Goal: Use online tool/utility: Utilize a website feature to perform a specific function

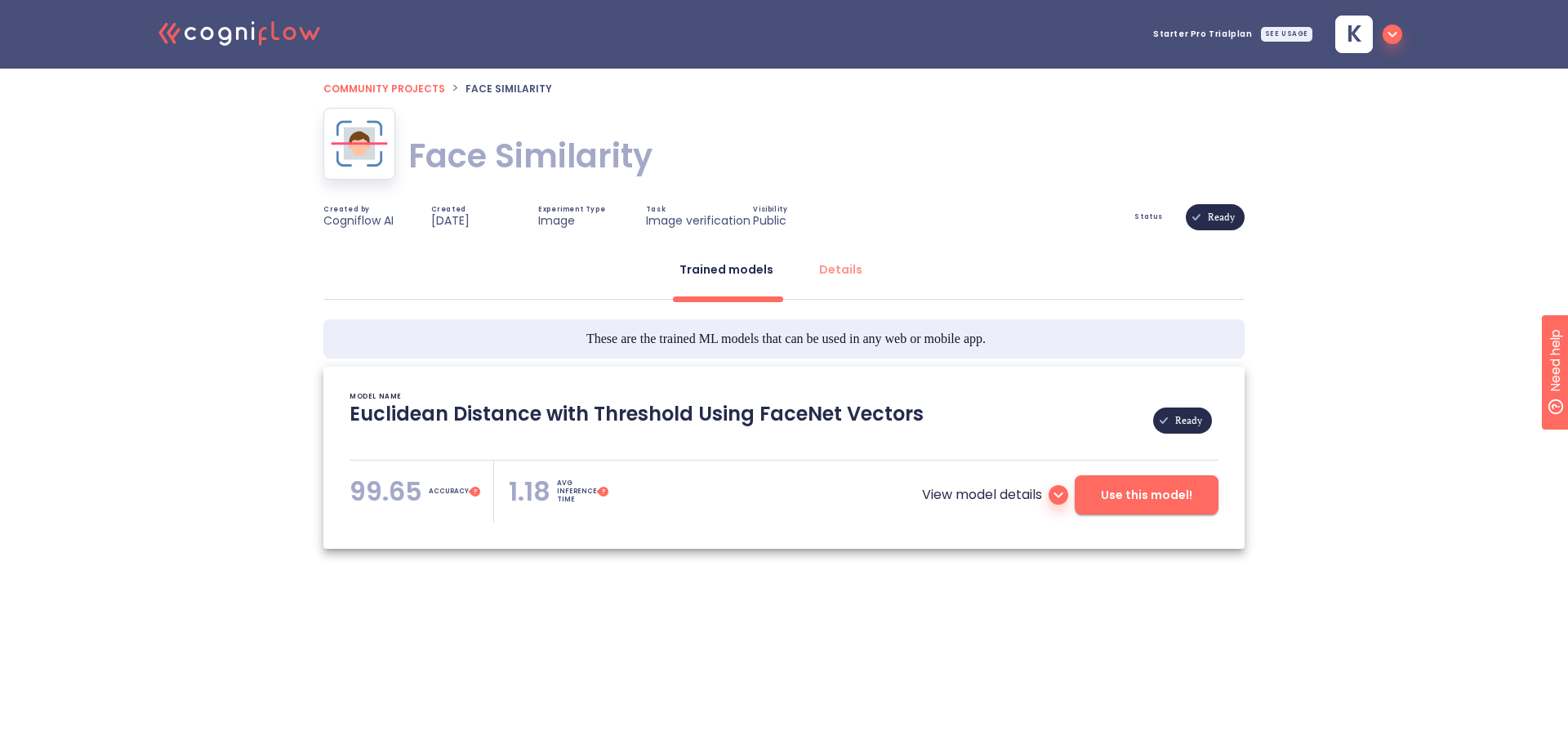
click at [1386, 28] on icon "button" at bounding box center [1392, 35] width 20 height 20
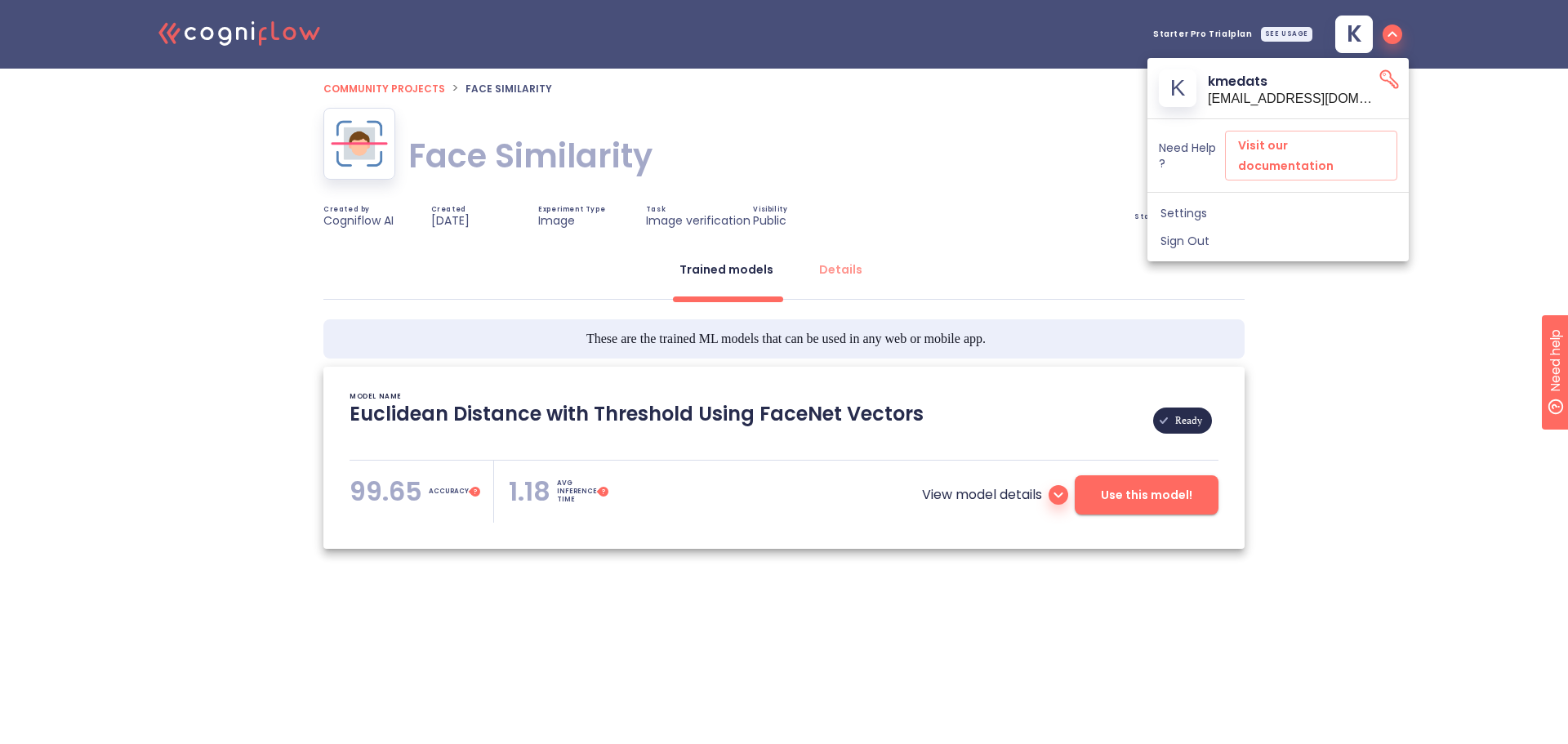
click at [404, 95] on div at bounding box center [784, 372] width 1568 height 744
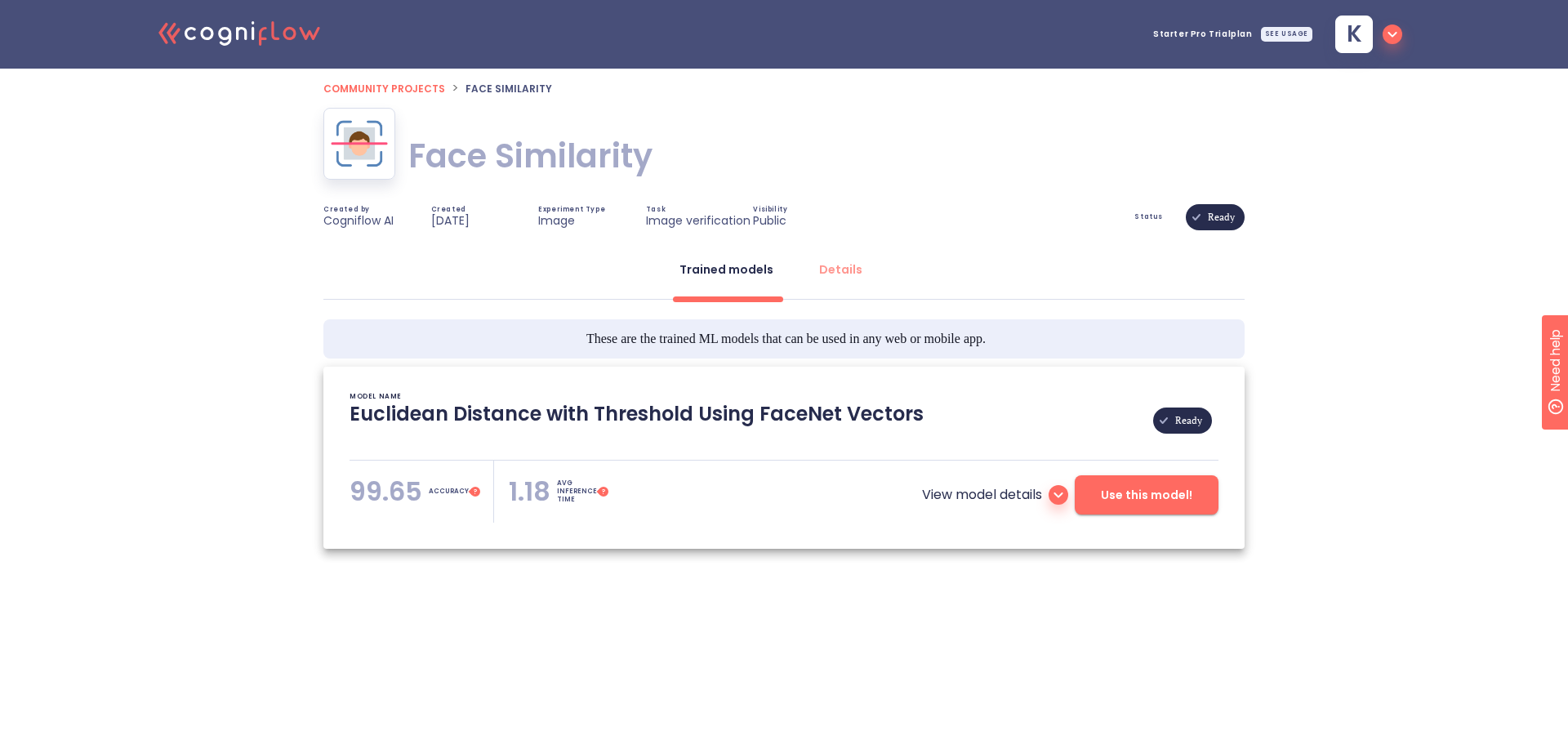
click at [404, 88] on span "Community projects" at bounding box center [384, 89] width 122 height 14
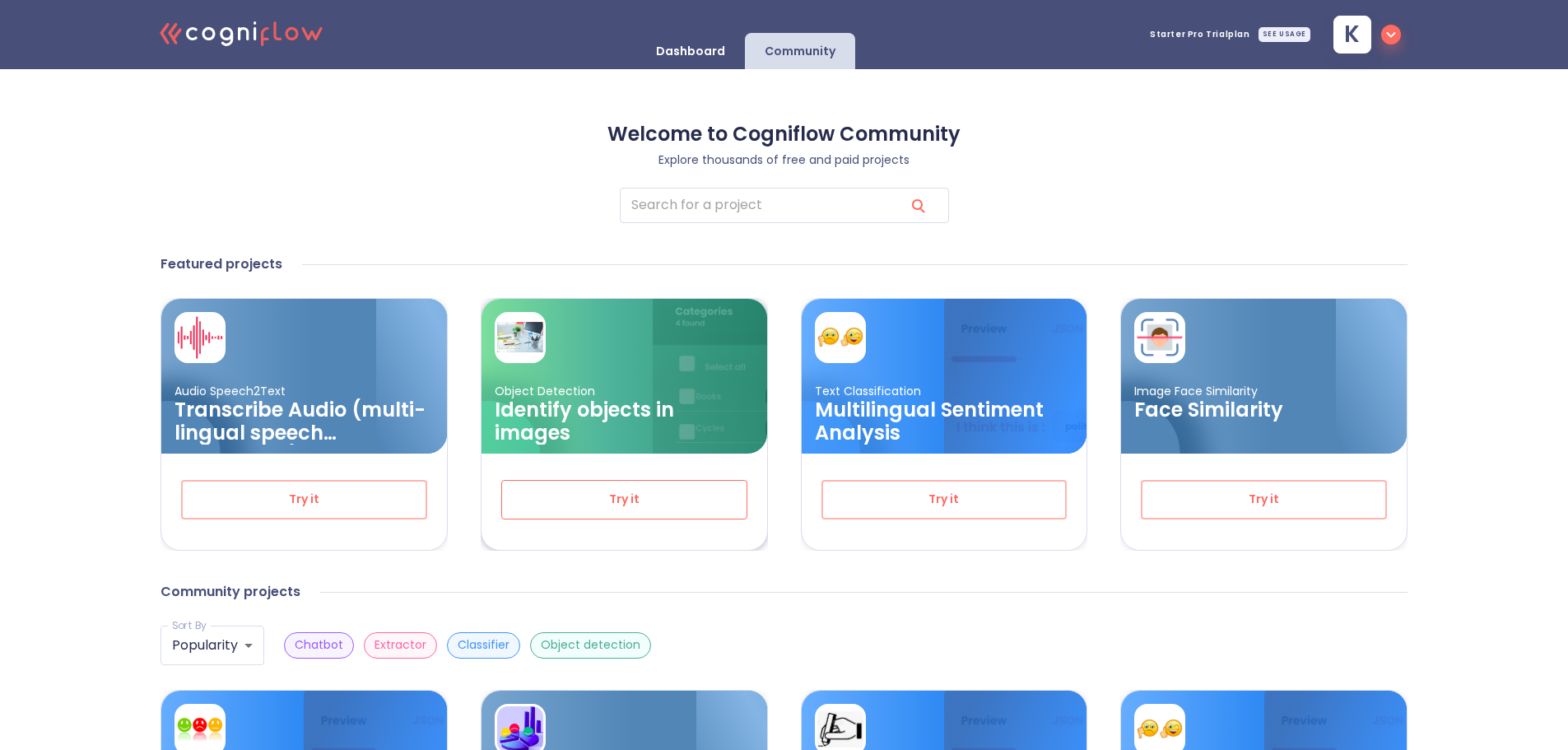
click at [662, 501] on span "Try it" at bounding box center [625, 499] width 192 height 21
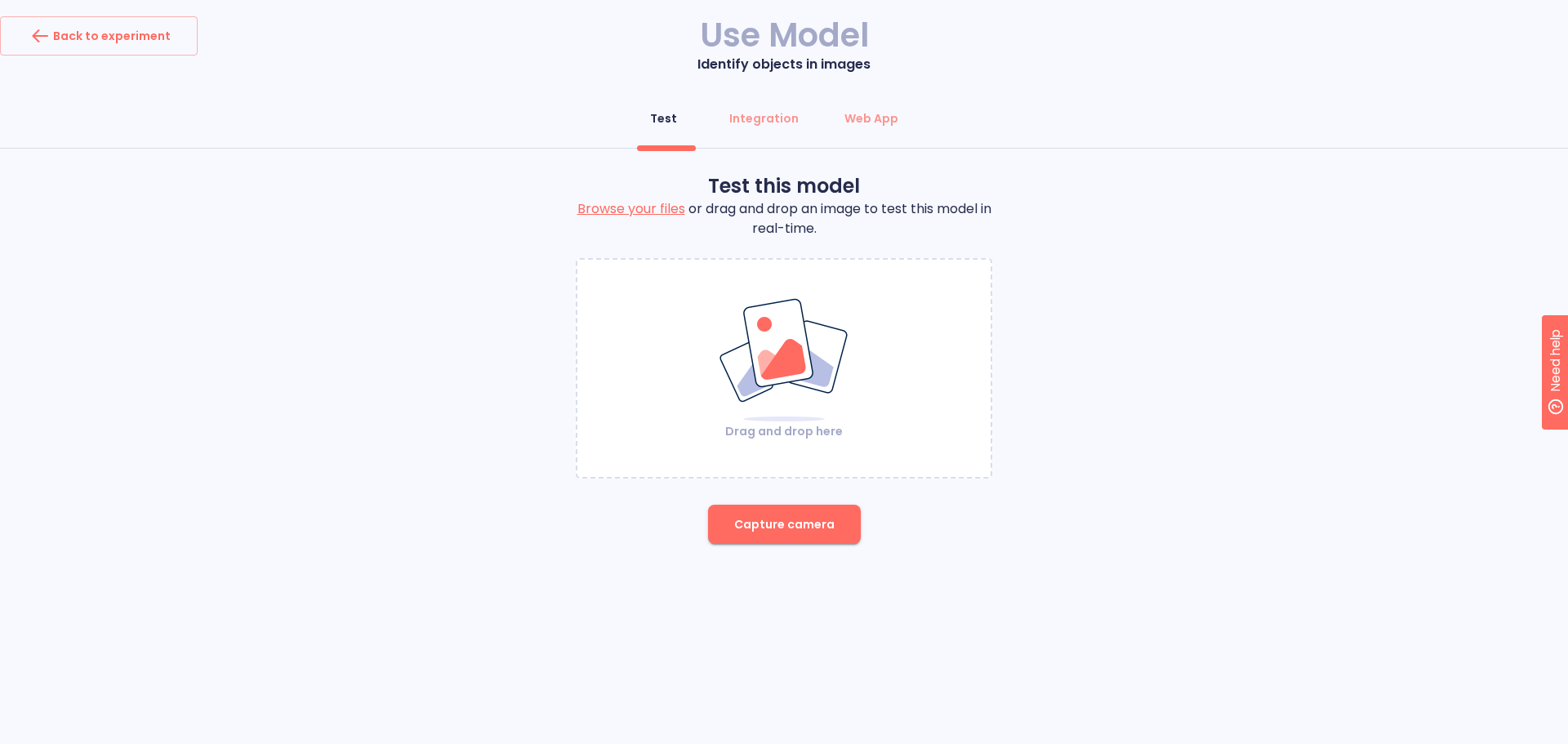
click at [767, 525] on span "Capture camera" at bounding box center [784, 524] width 100 height 20
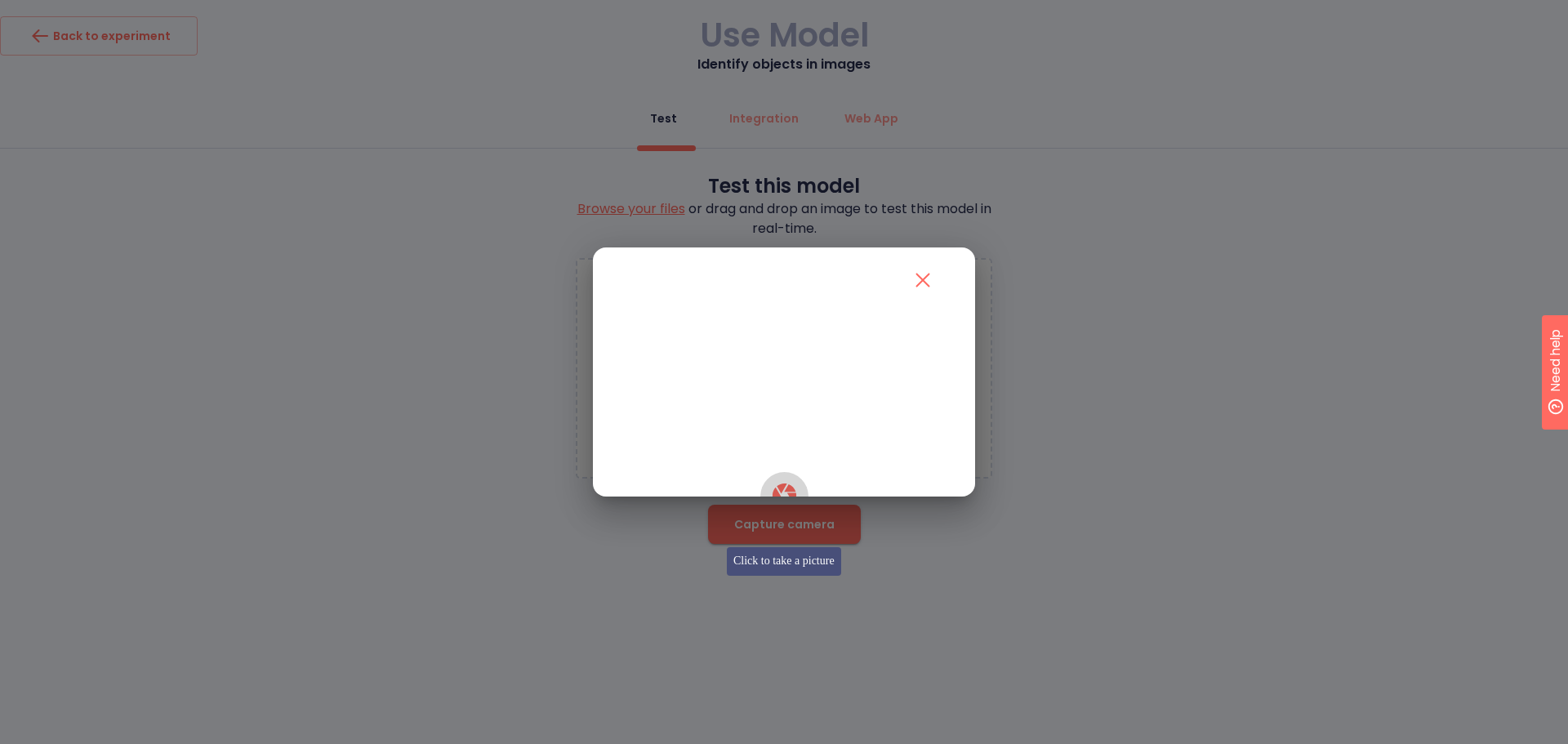
click at [778, 507] on icon "button" at bounding box center [783, 495] width 24 height 24
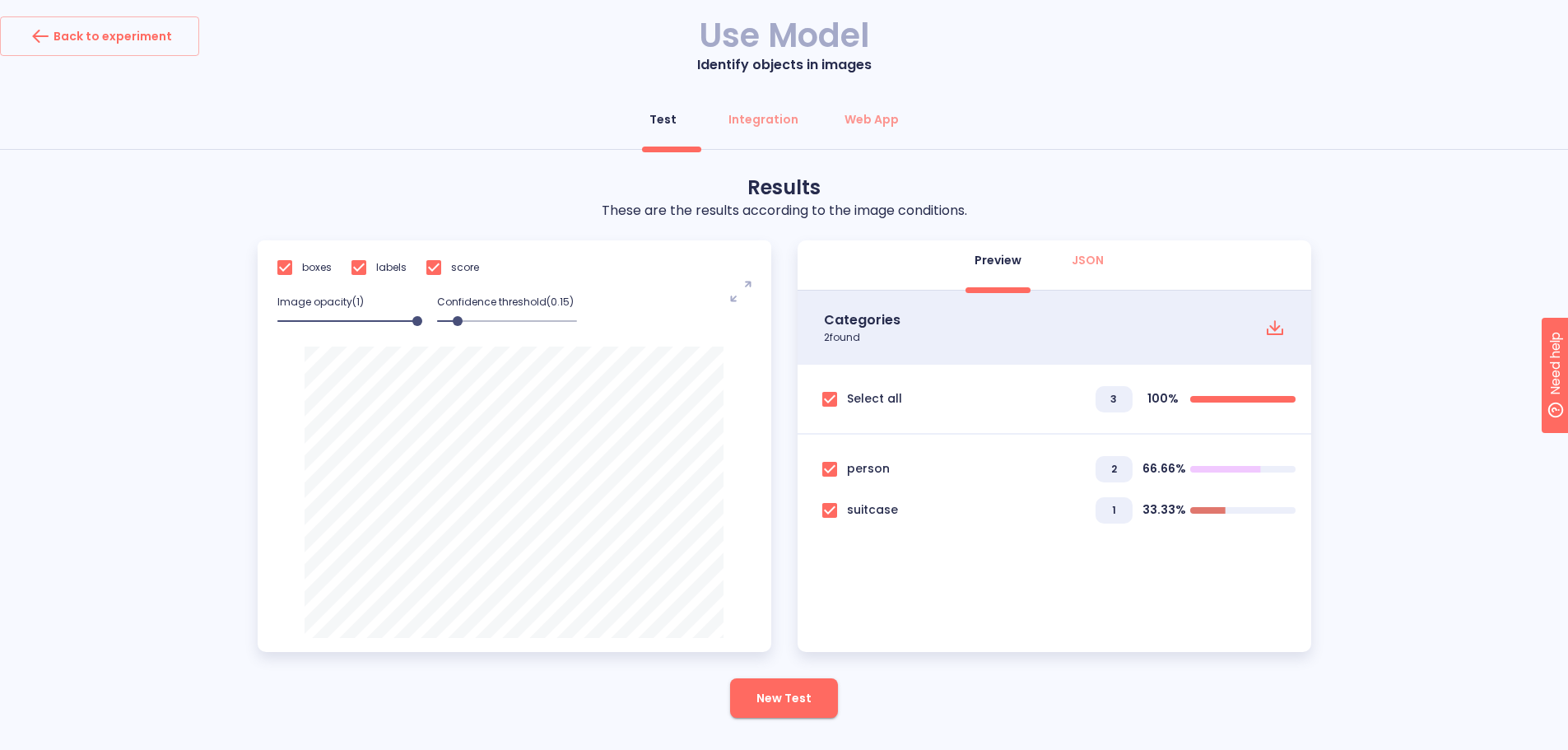
click at [814, 691] on button "New Test" at bounding box center [784, 698] width 108 height 39
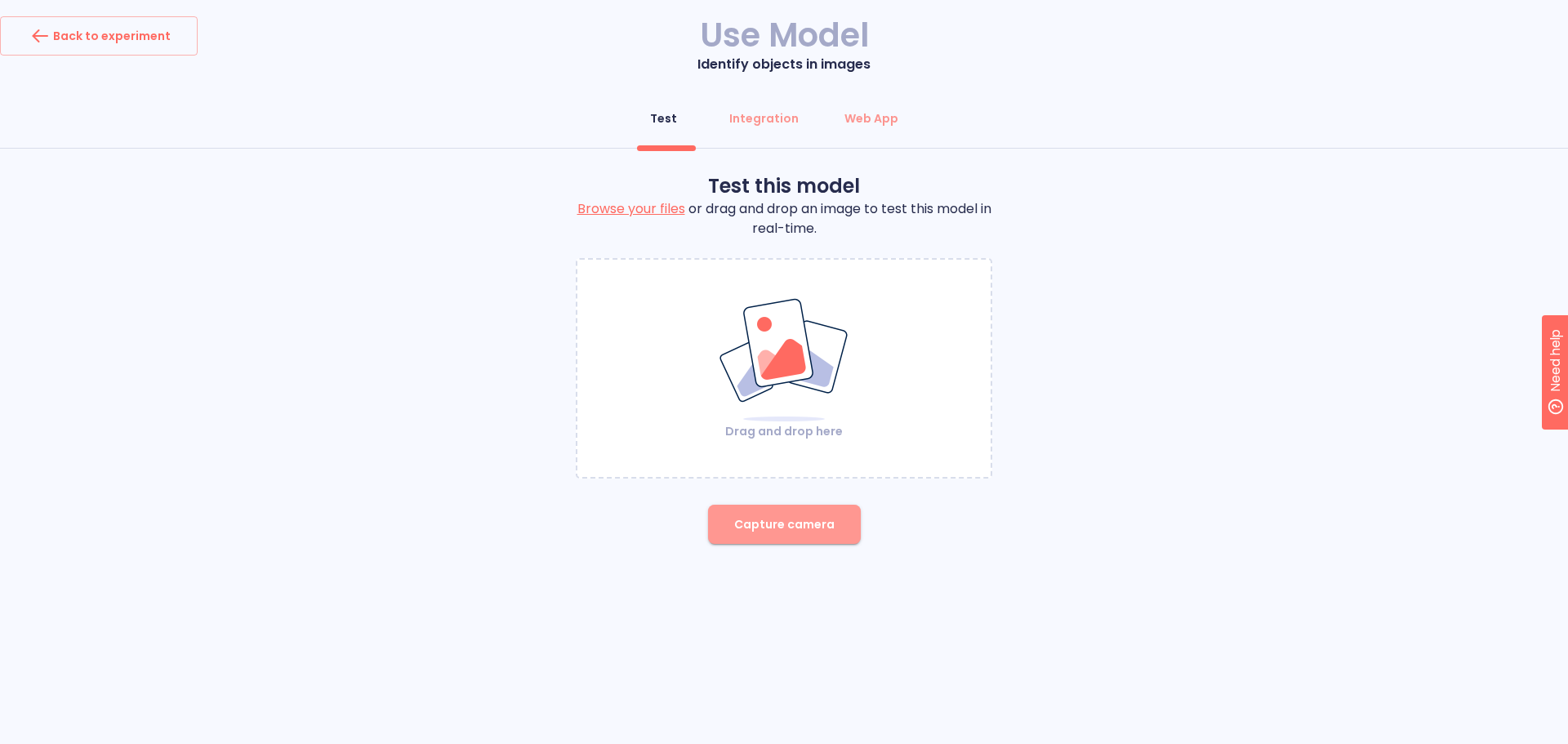
click at [810, 519] on span "Capture camera" at bounding box center [784, 524] width 100 height 20
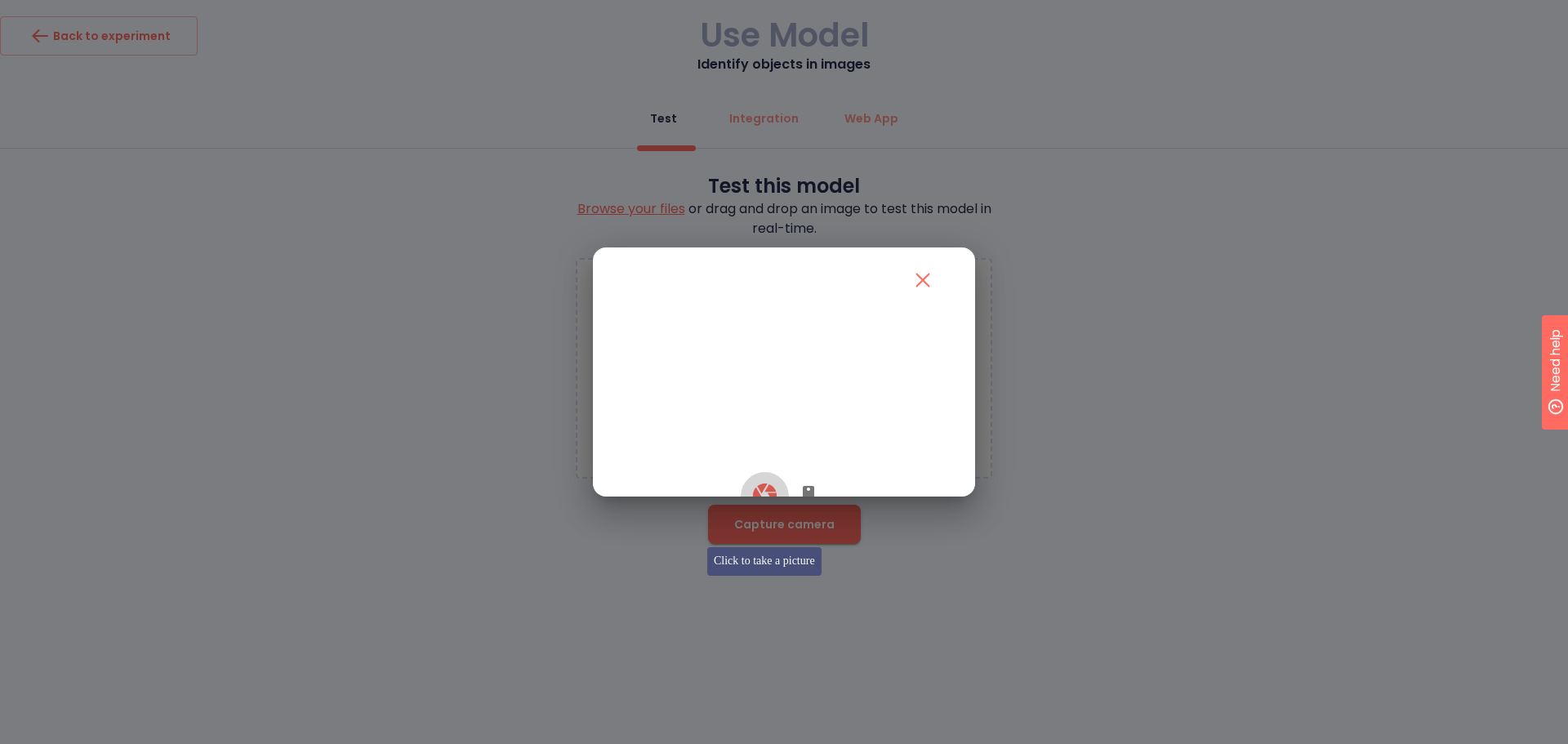
click at [764, 507] on icon "button" at bounding box center [764, 495] width 24 height 24
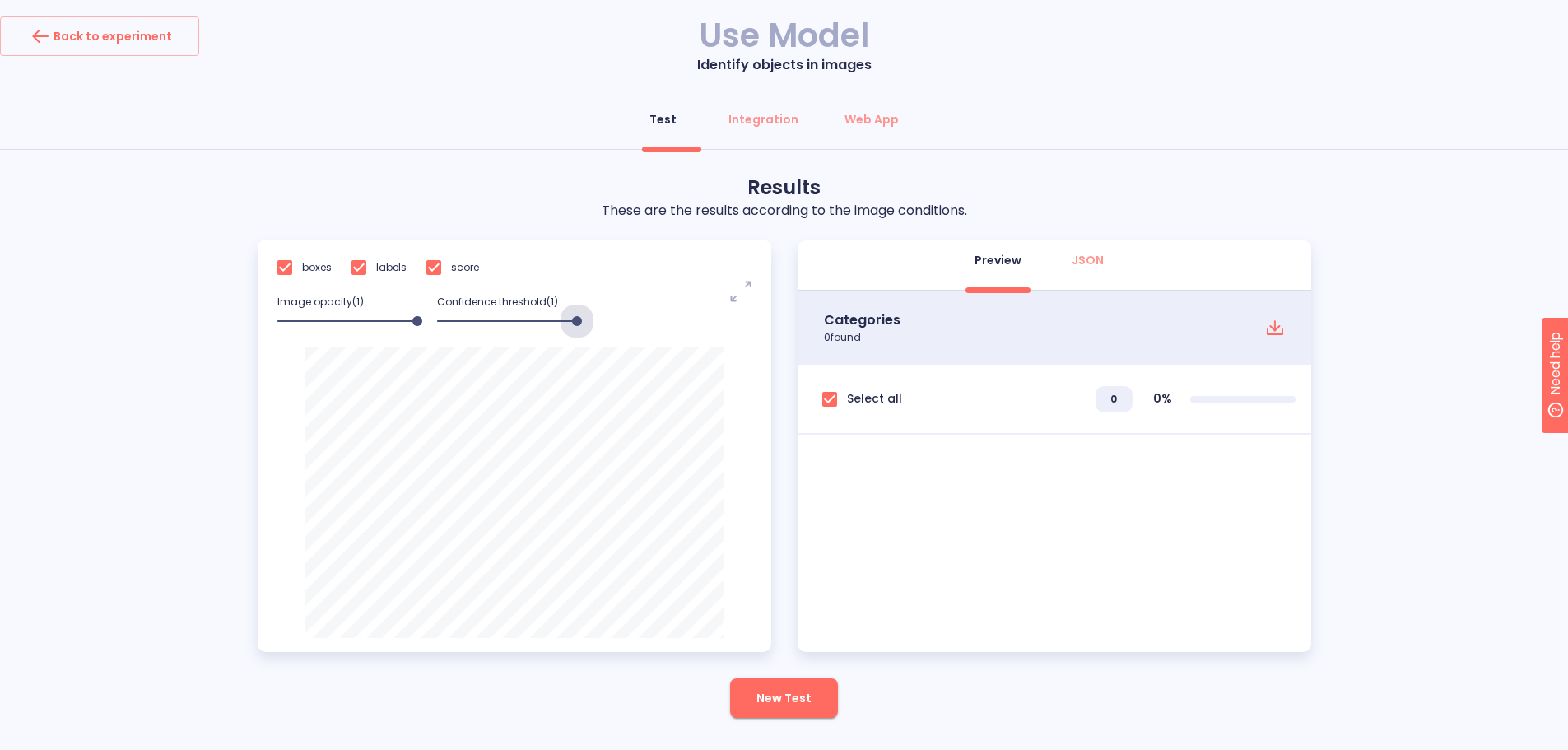
drag, startPoint x: 461, startPoint y: 324, endPoint x: 619, endPoint y: 326, distance: 158.0
click at [619, 326] on div "boxes labels score Image opacity( 1 ) Confidence threshold( 1 ) noun-max-3797388" at bounding box center [514, 293] width 513 height 107
click at [802, 705] on span "New Test" at bounding box center [784, 698] width 56 height 21
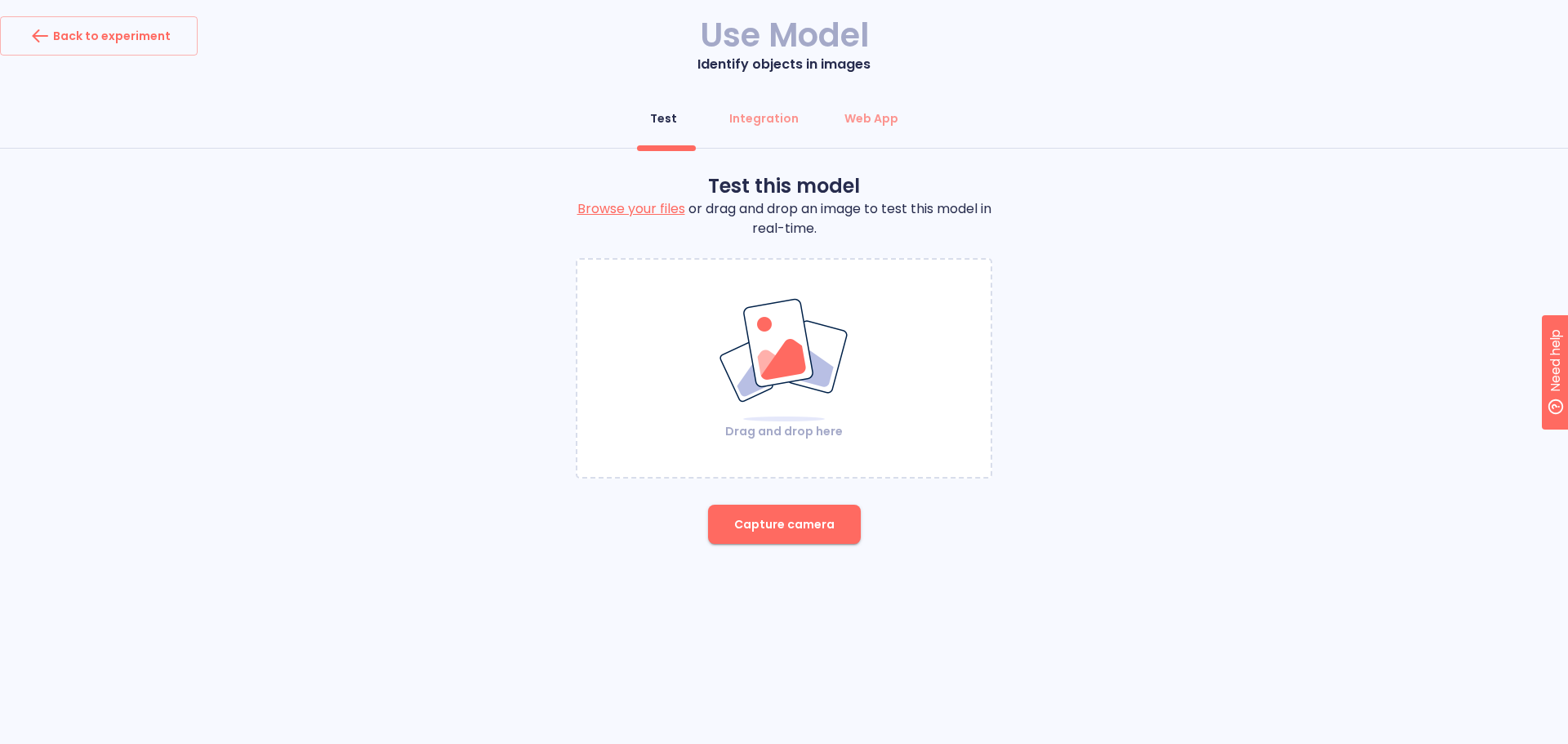
click at [792, 371] on img at bounding box center [783, 359] width 132 height 125
click at [793, 519] on span "Capture camera" at bounding box center [784, 524] width 100 height 20
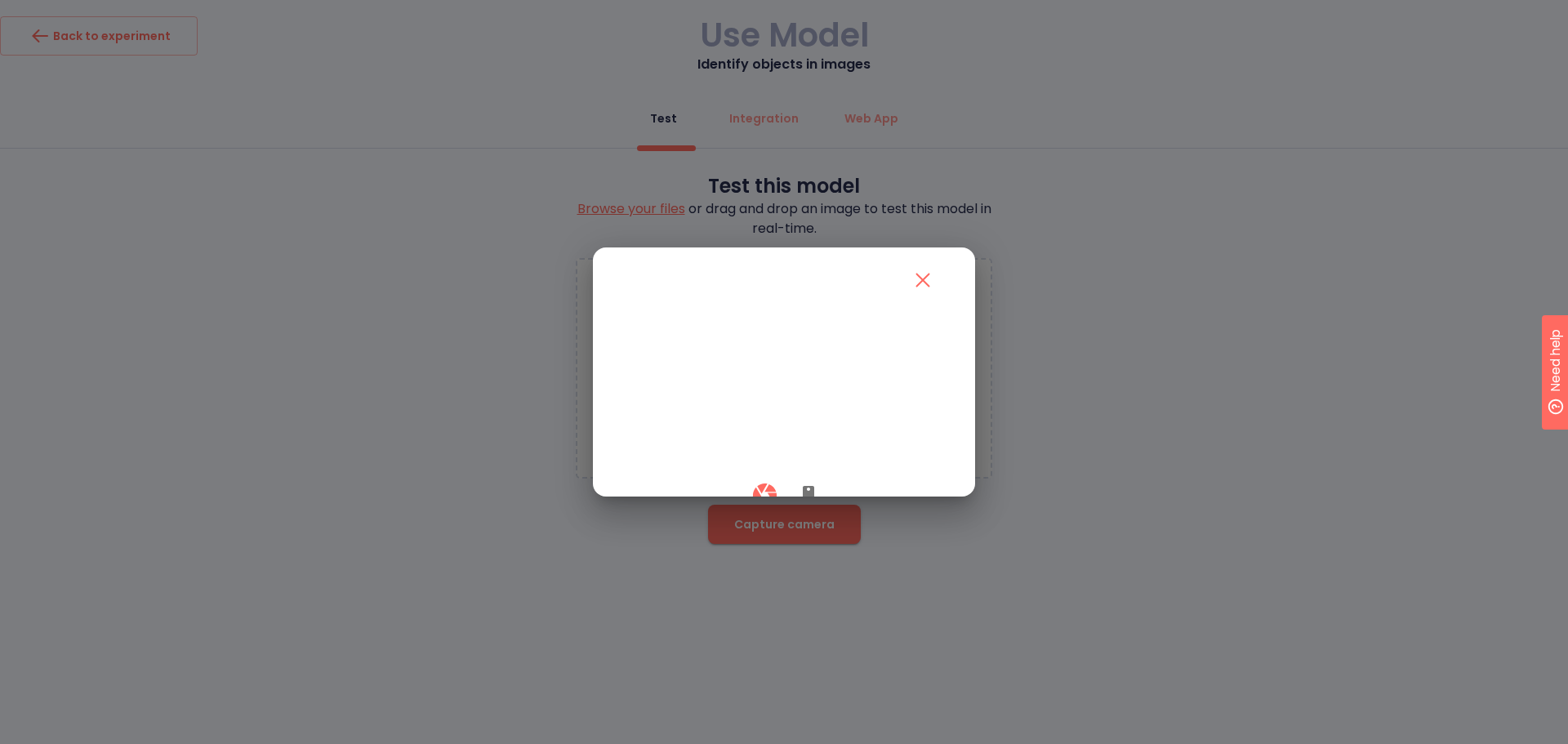
click at [760, 507] on icon "button" at bounding box center [764, 495] width 24 height 24
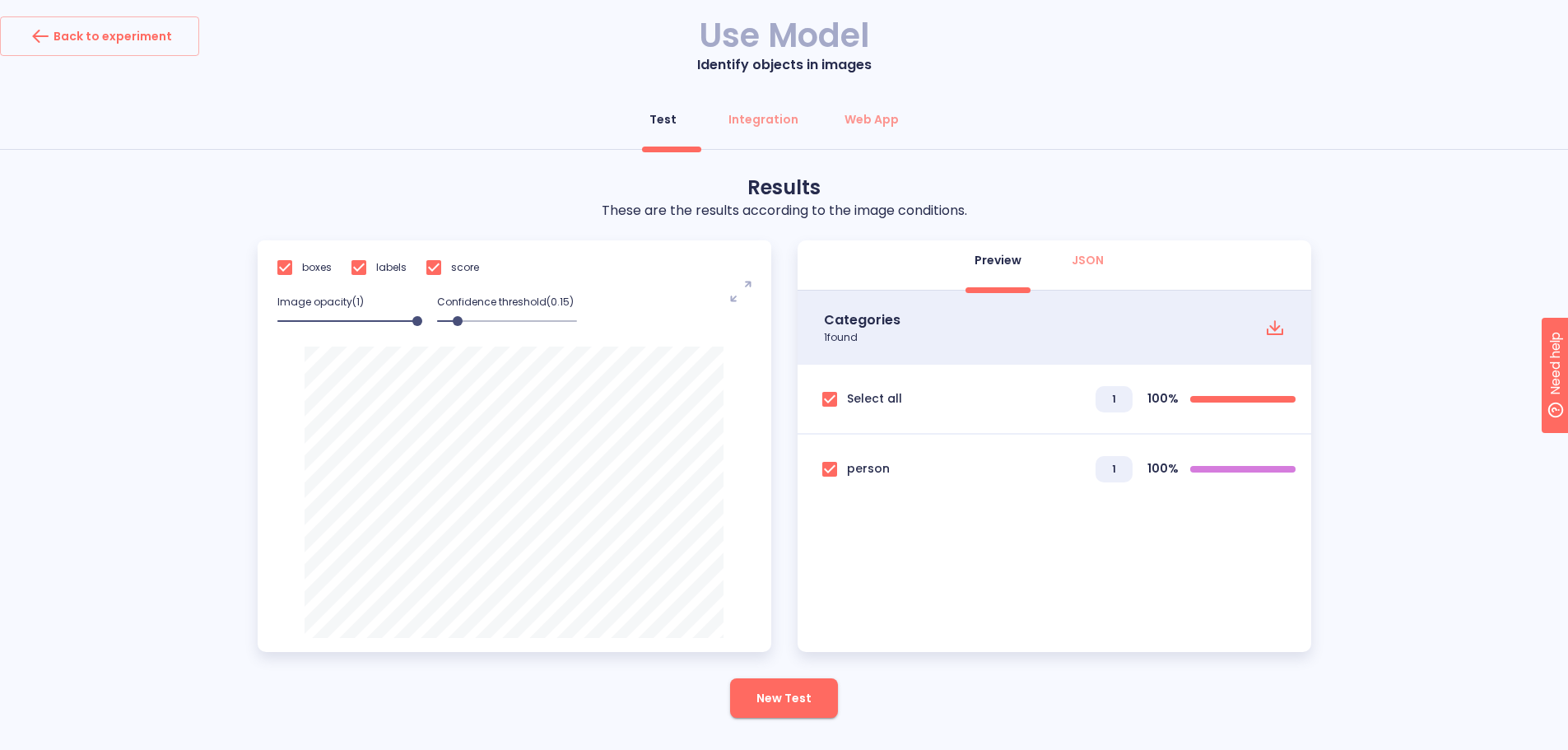
click at [791, 676] on div "Results These are the results according to the image conditions. boxes labels s…" at bounding box center [785, 446] width 1054 height 543
click at [804, 710] on button "New Test" at bounding box center [784, 698] width 108 height 39
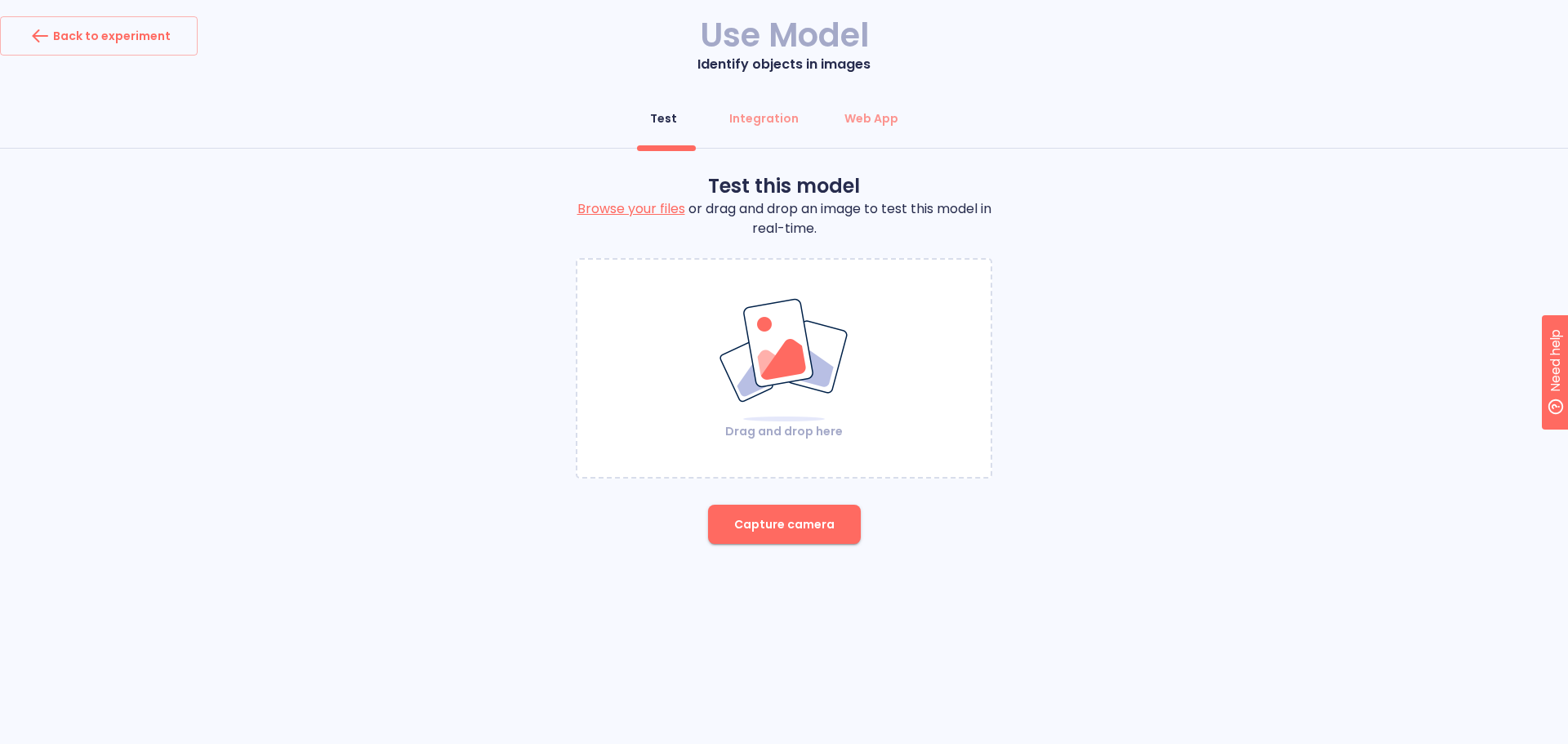
click at [827, 530] on span "Capture camera" at bounding box center [784, 524] width 100 height 20
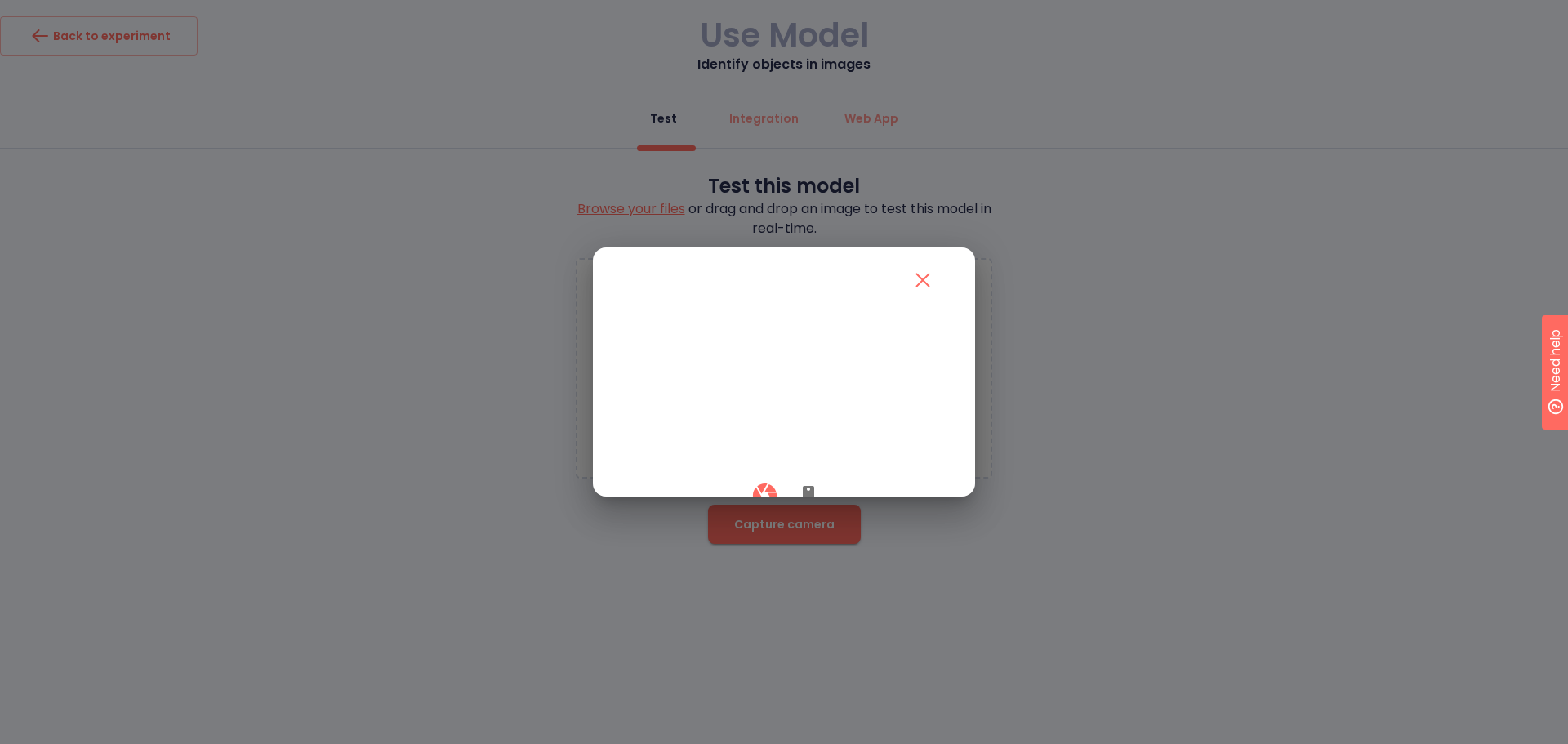
click at [767, 509] on icon "button" at bounding box center [764, 495] width 28 height 28
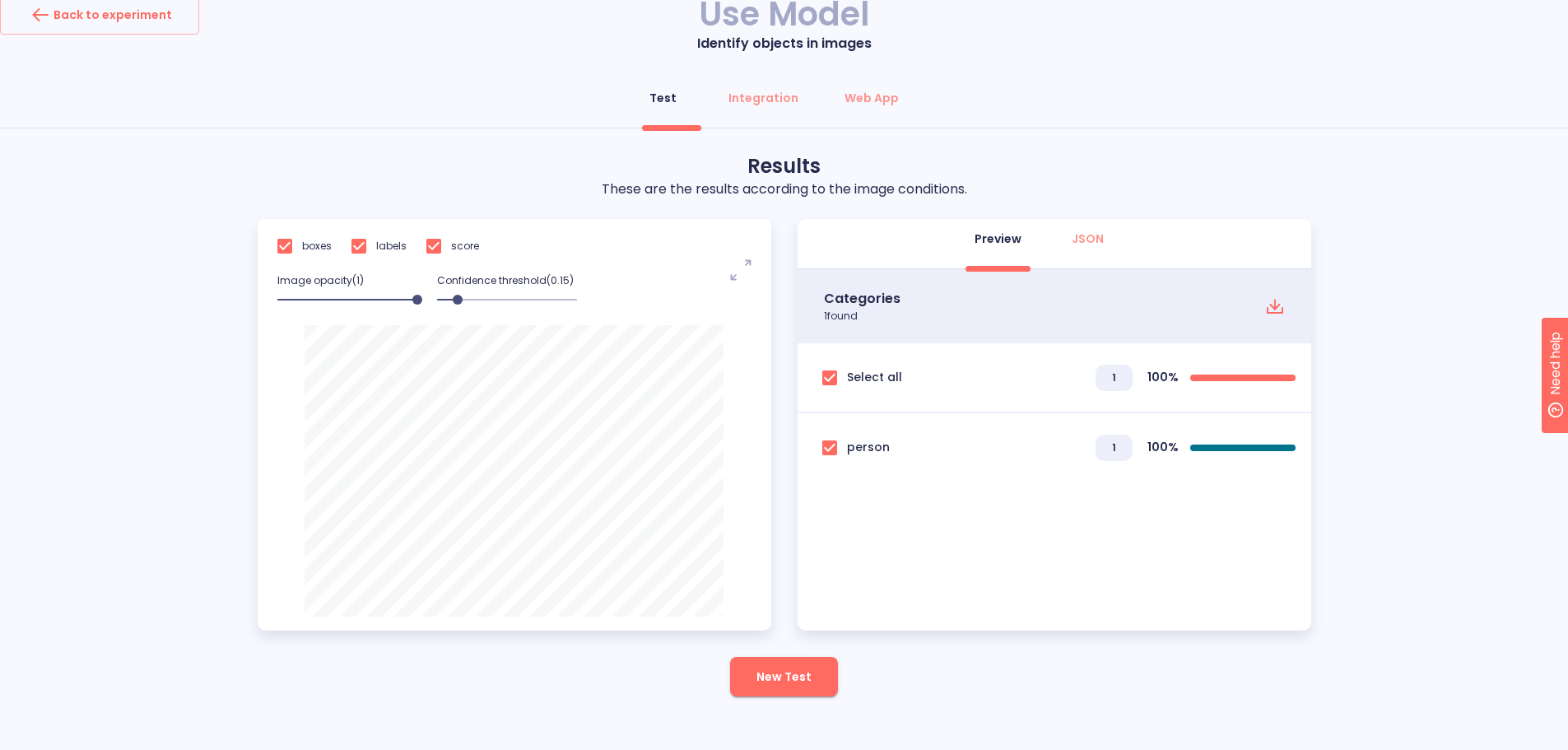
scroll to position [22, 0]
